Goal: Find contact information: Find contact information

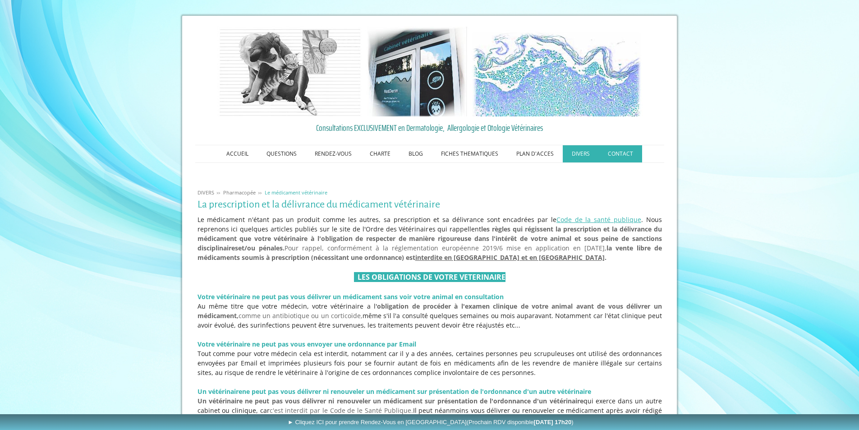
click at [624, 154] on link "CONTACT" at bounding box center [620, 153] width 43 height 17
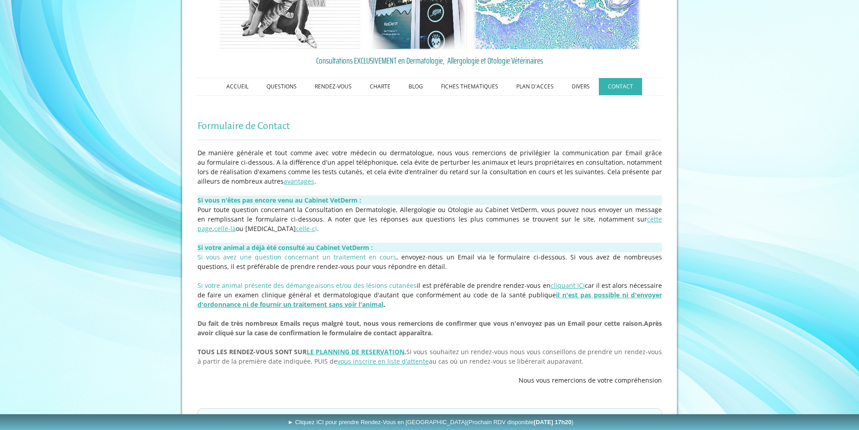
scroll to position [65, 0]
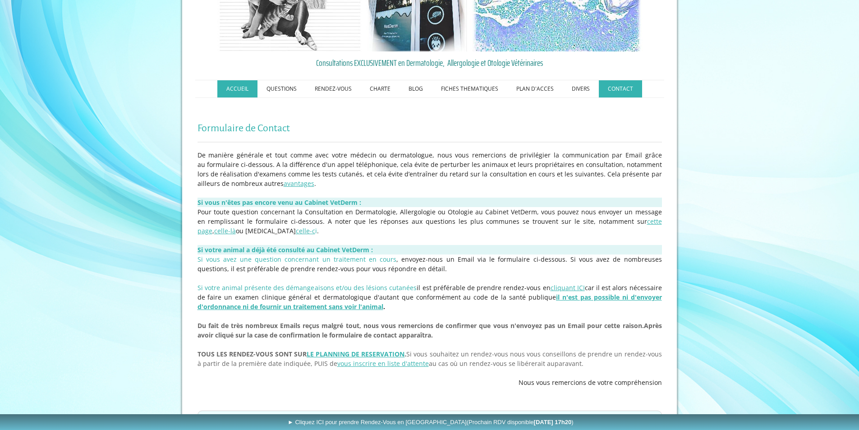
click at [244, 88] on link "ACCUEIL" at bounding box center [237, 88] width 40 height 17
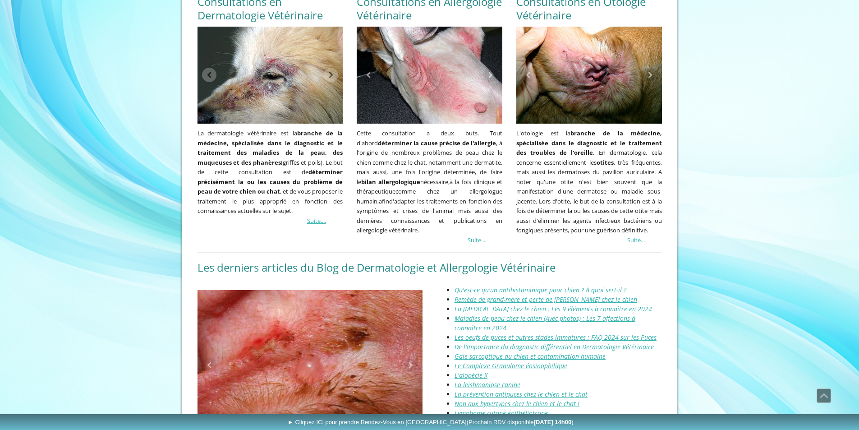
scroll to position [780, 0]
